Goal: Obtain resource: Download file/media

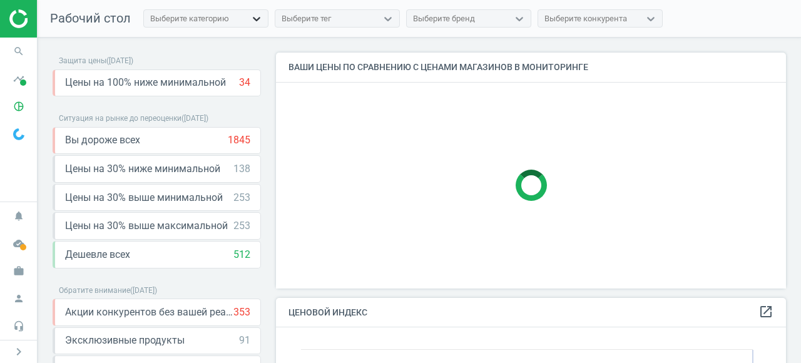
scroll to position [289, 511]
click at [245, 19] on div at bounding box center [256, 19] width 23 height 13
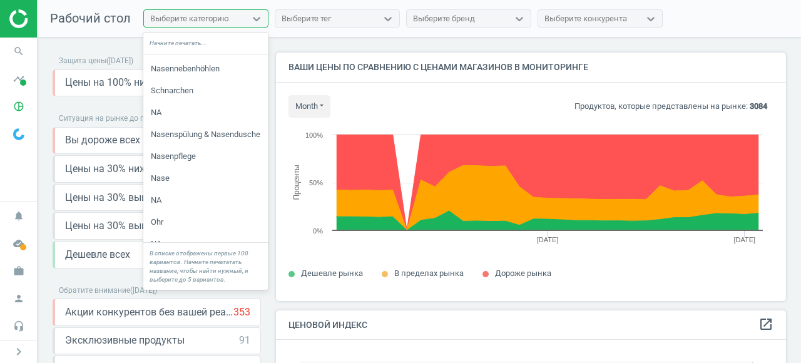
scroll to position [67, 0]
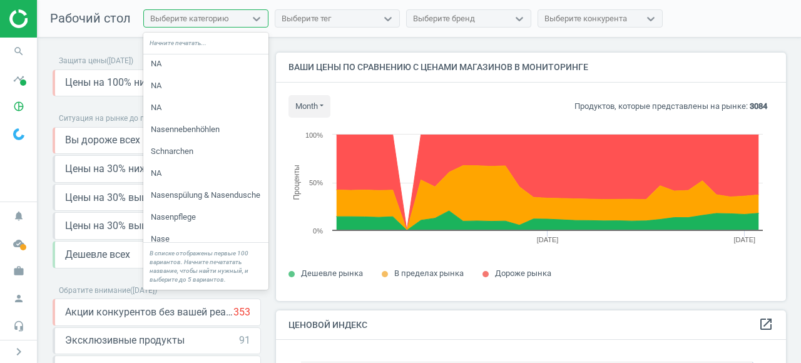
click at [329, 18] on div "Выберите тег" at bounding box center [306, 18] width 49 height 11
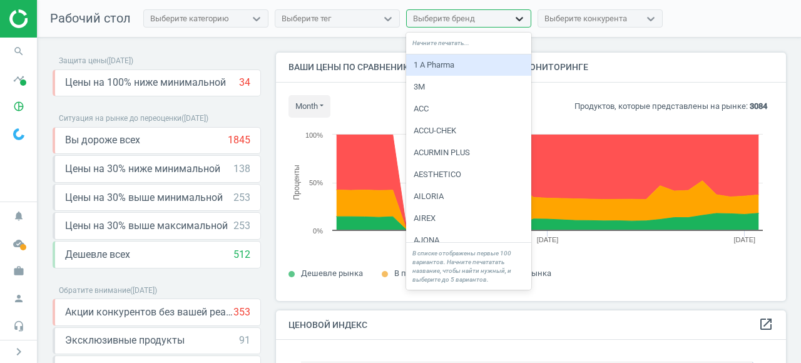
click at [508, 14] on div at bounding box center [519, 19] width 23 height 13
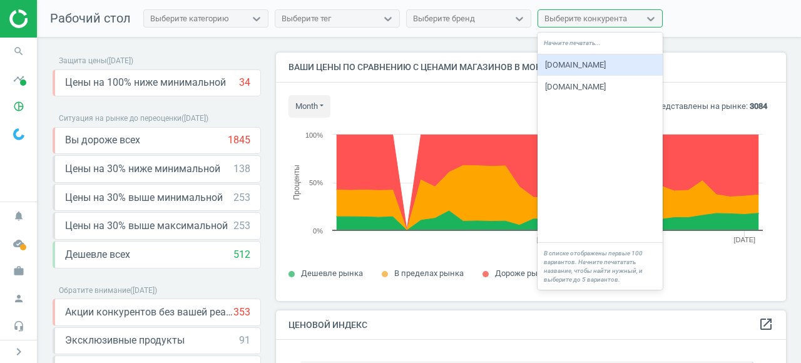
click at [598, 16] on div "Выберите конкурента" at bounding box center [585, 18] width 83 height 11
click at [572, 63] on div "[DOMAIN_NAME]" at bounding box center [600, 64] width 125 height 21
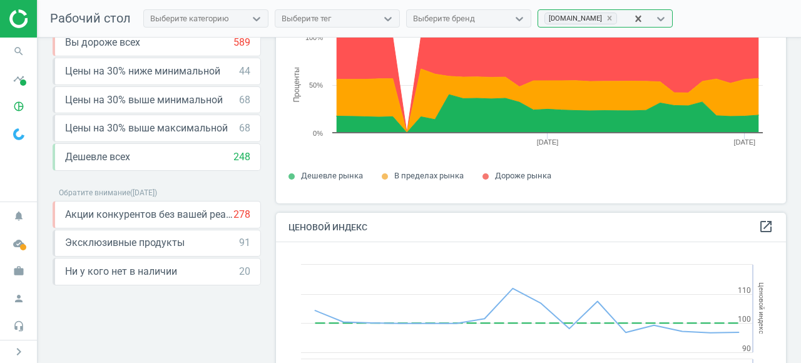
scroll to position [0, 0]
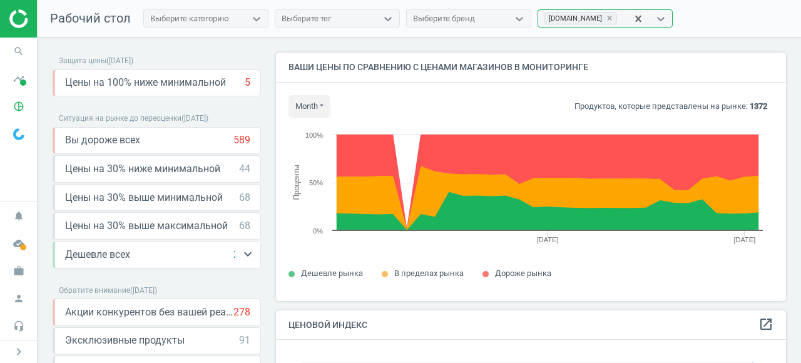
click at [151, 252] on div "Дешевле всех 248 keyboard_arrow_down" at bounding box center [157, 255] width 185 height 14
click at [252, 252] on icon "keyboard_arrow_down" at bounding box center [247, 254] width 15 height 15
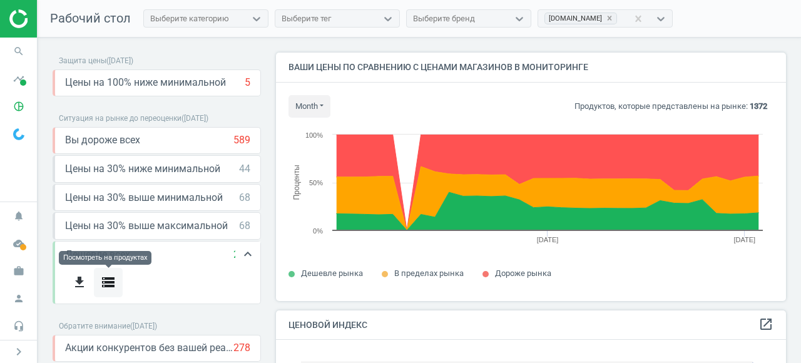
click at [110, 284] on icon "storage" at bounding box center [108, 282] width 15 height 15
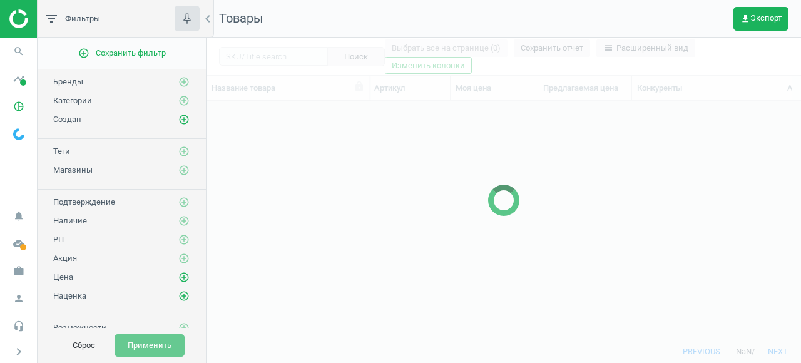
scroll to position [238, 595]
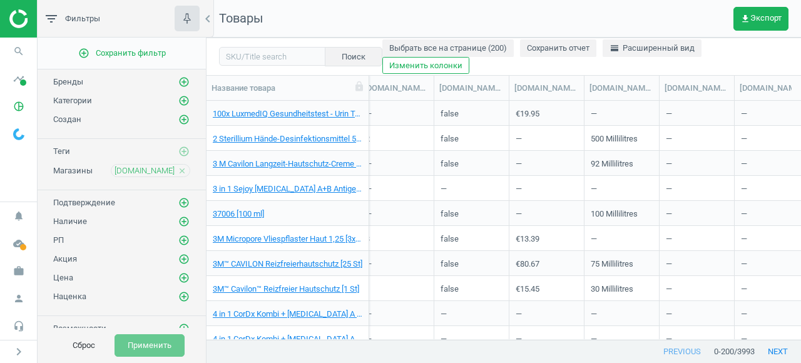
scroll to position [0, 1399]
click at [634, 88] on div "[DOMAIN_NAME](uom)" at bounding box center [622, 88] width 64 height 11
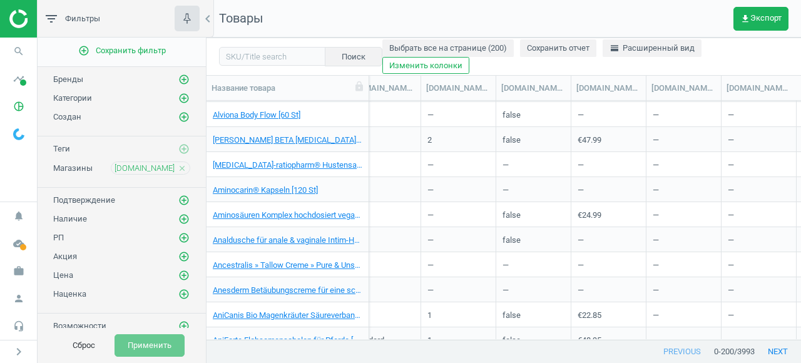
scroll to position [0, 1337]
click at [765, 23] on span "get_app Экспорт" at bounding box center [760, 19] width 41 height 10
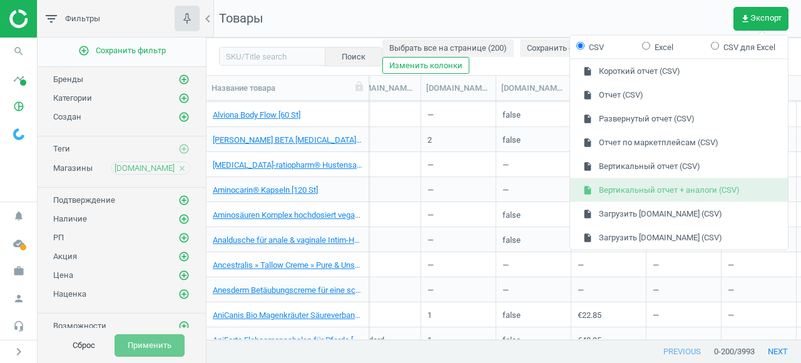
click at [619, 190] on button "insert_drive_file Вертикальный отчет + аналоги (CSV)" at bounding box center [679, 190] width 218 height 24
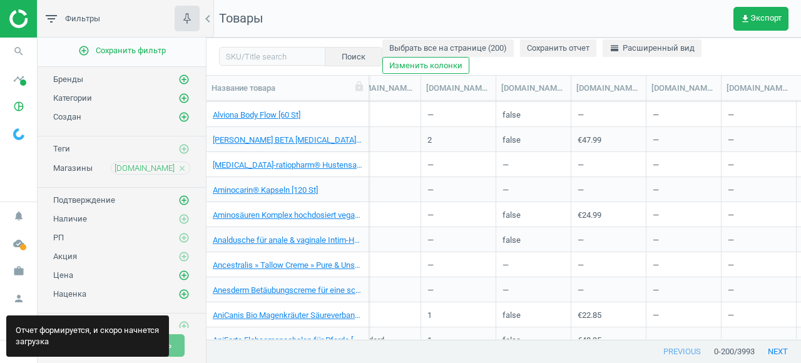
click at [769, 31] on nav "Товары get_app Экспорт" at bounding box center [504, 19] width 595 height 38
click at [768, 24] on button "get_app Экспорт" at bounding box center [761, 19] width 55 height 24
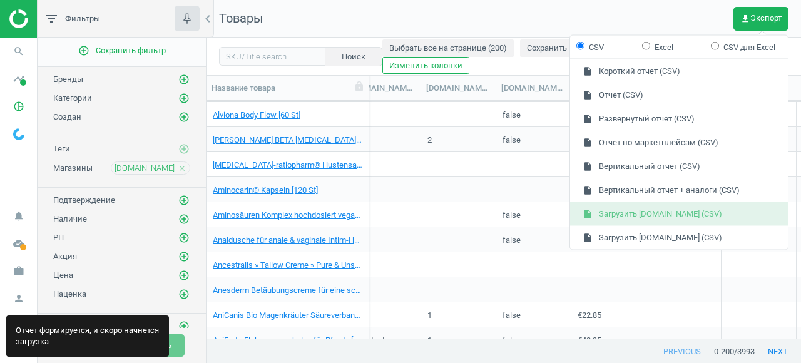
click at [679, 217] on button "insert_drive_file Загрузить [DOMAIN_NAME] (CSV)" at bounding box center [679, 214] width 218 height 24
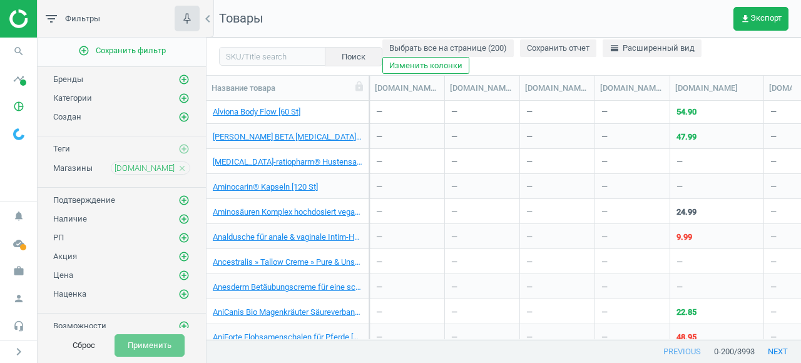
scroll to position [0, 1824]
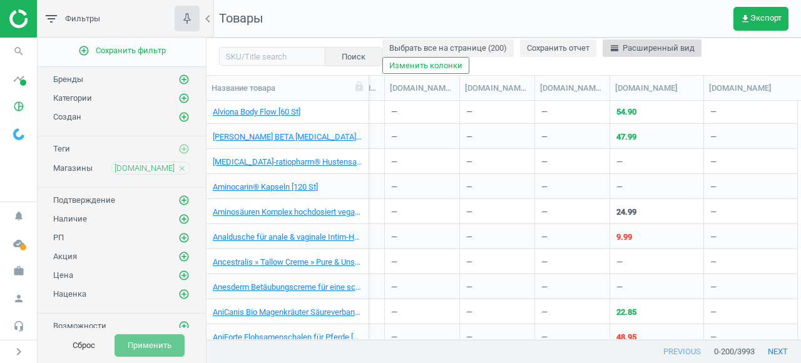
click at [672, 48] on span "horizontal_split Расширенный вид" at bounding box center [652, 48] width 85 height 11
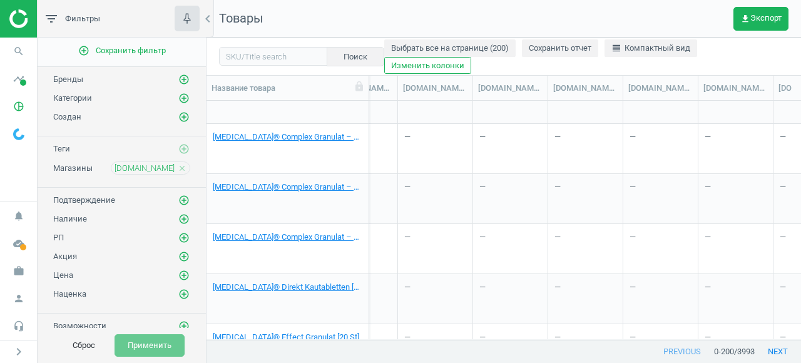
scroll to position [0, 1206]
click at [513, 93] on div "[DOMAIN_NAME](mpn)" at bounding box center [515, 88] width 64 height 11
click at [514, 84] on div "[DOMAIN_NAME](mpn)" at bounding box center [515, 88] width 64 height 11
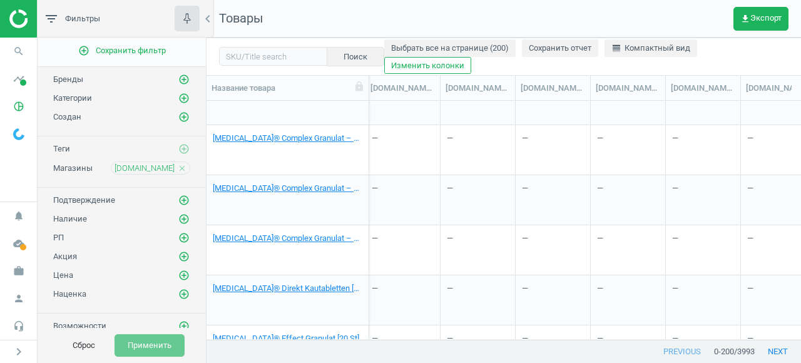
scroll to position [0, 1461]
click at [760, 23] on span "get_app Экспорт" at bounding box center [760, 19] width 41 height 10
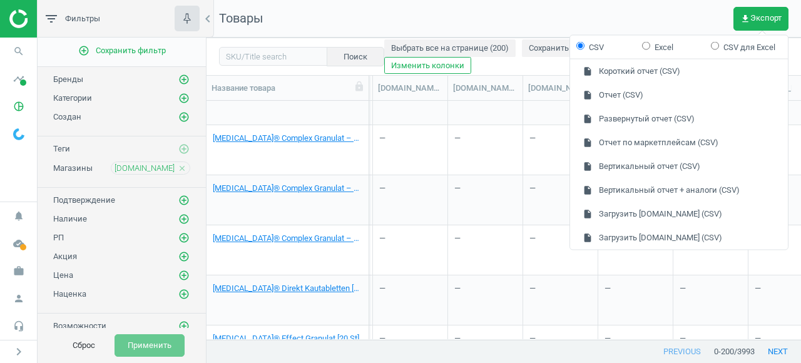
click at [646, 44] on input "Excel" at bounding box center [646, 45] width 8 height 8
radio input "true"
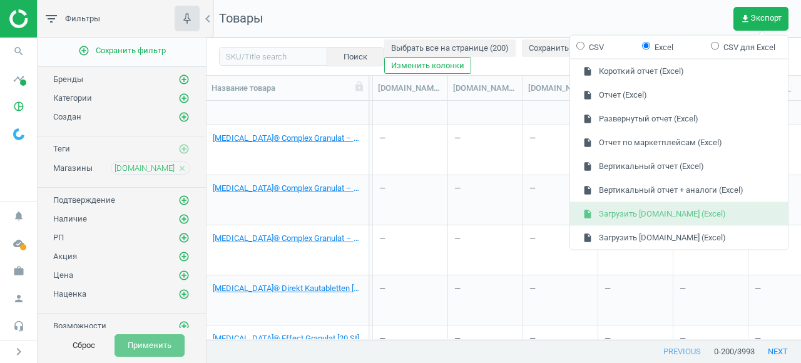
click at [681, 214] on button "insert_drive_file Загрузить [DOMAIN_NAME] (Excel)" at bounding box center [679, 214] width 218 height 24
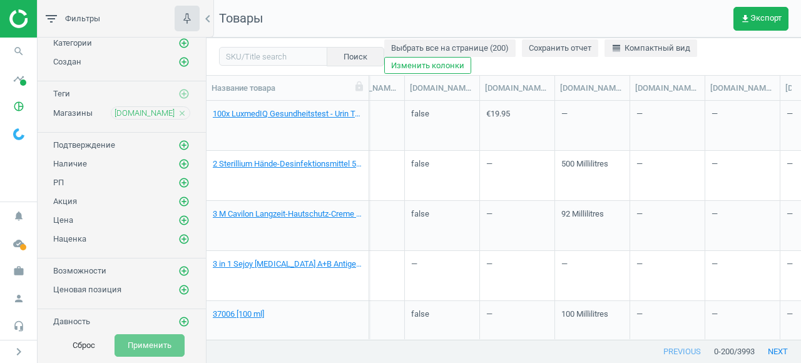
scroll to position [0, 1429]
click at [486, 65] on div "Выбрать все на странице (200) Сохранить отчет line_weight Компактный вид Измени…" at bounding box center [586, 56] width 404 height 35
click at [427, 68] on button "Изменить колонки" at bounding box center [427, 66] width 87 height 18
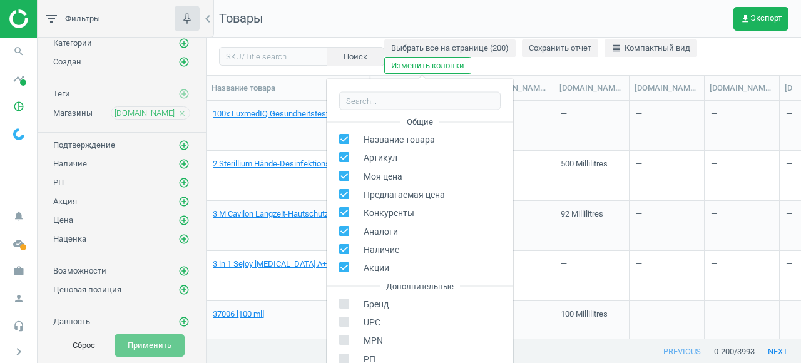
scroll to position [142, 0]
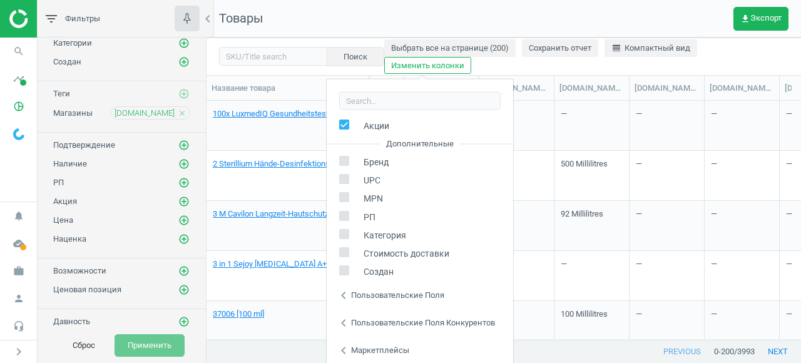
click at [342, 296] on icon "chevron_left" at bounding box center [343, 294] width 15 height 15
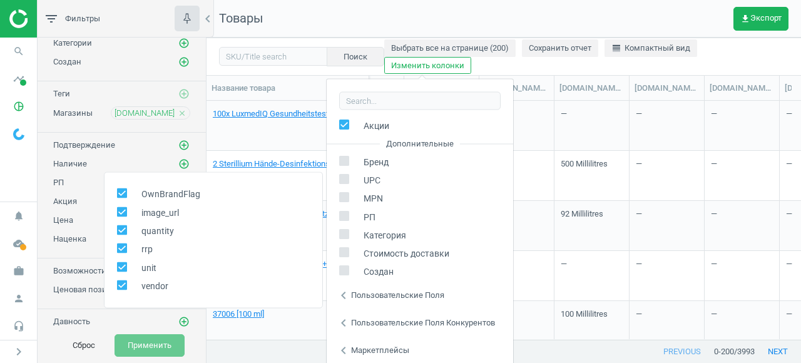
click at [342, 296] on icon "chevron_left" at bounding box center [343, 294] width 15 height 15
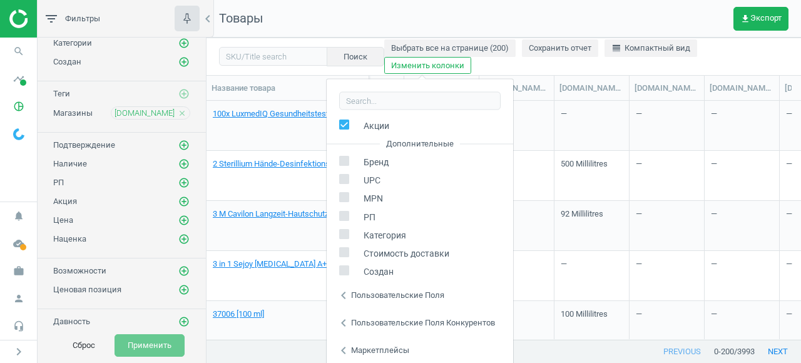
click at [345, 321] on icon "chevron_left" at bounding box center [343, 322] width 15 height 15
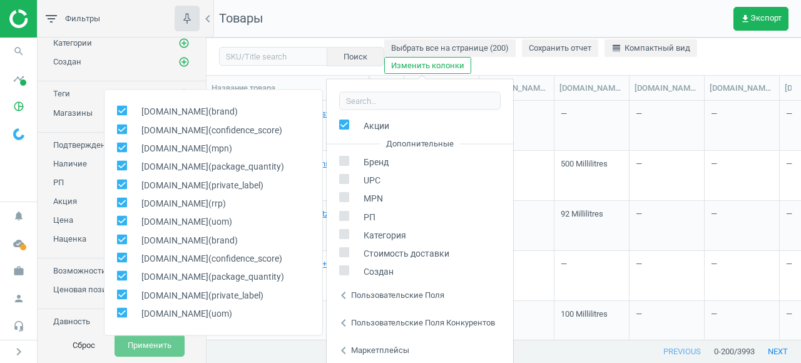
click at [342, 322] on icon "chevron_left" at bounding box center [343, 322] width 15 height 15
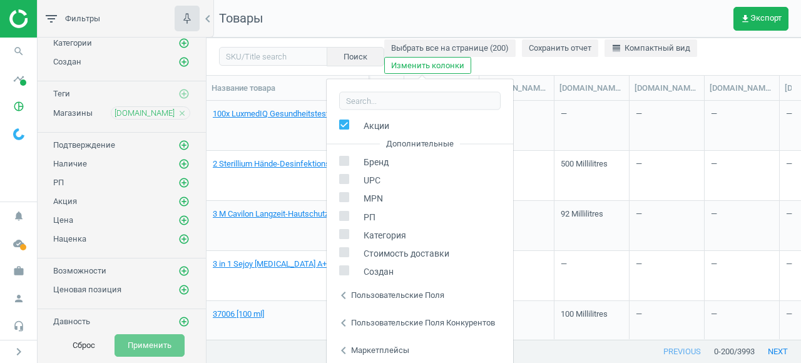
click at [341, 299] on icon "chevron_left" at bounding box center [343, 294] width 15 height 15
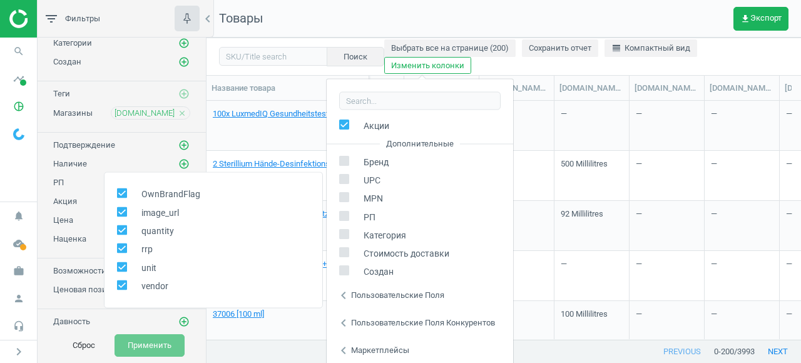
click at [342, 297] on icon "chevron_left" at bounding box center [343, 294] width 15 height 15
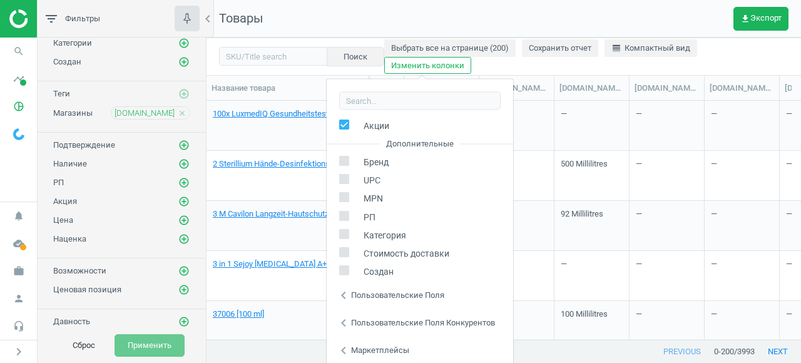
click at [342, 350] on icon "chevron_left" at bounding box center [343, 349] width 15 height 15
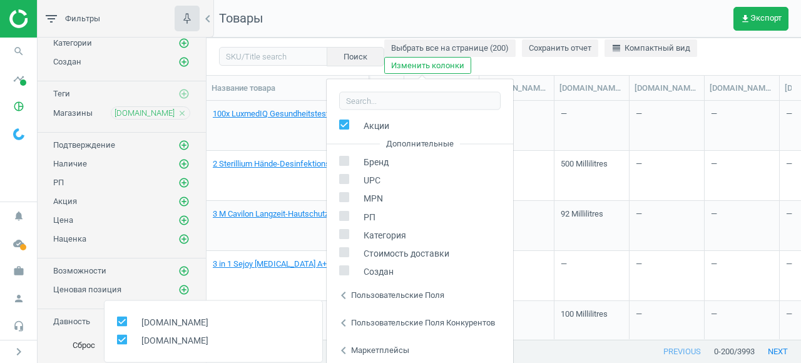
click at [121, 342] on input "checkbox" at bounding box center [122, 339] width 8 height 8
checkbox input "false"
click at [568, 287] on div "—" at bounding box center [592, 275] width 62 height 47
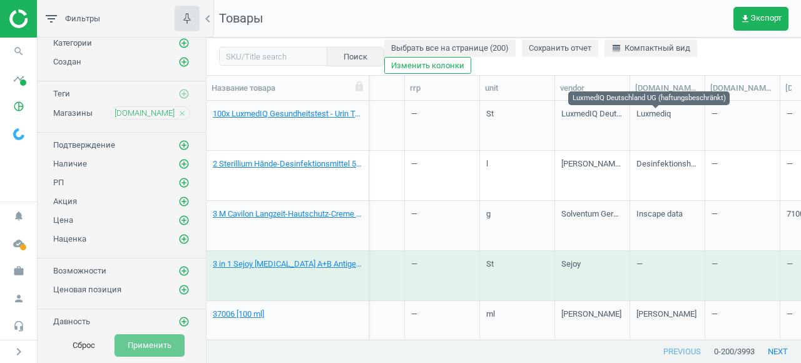
scroll to position [0, 903]
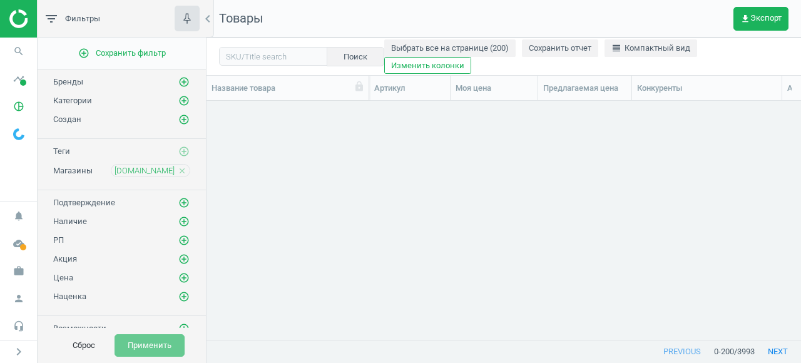
scroll to position [238, 595]
